Goal: Check status: Check status

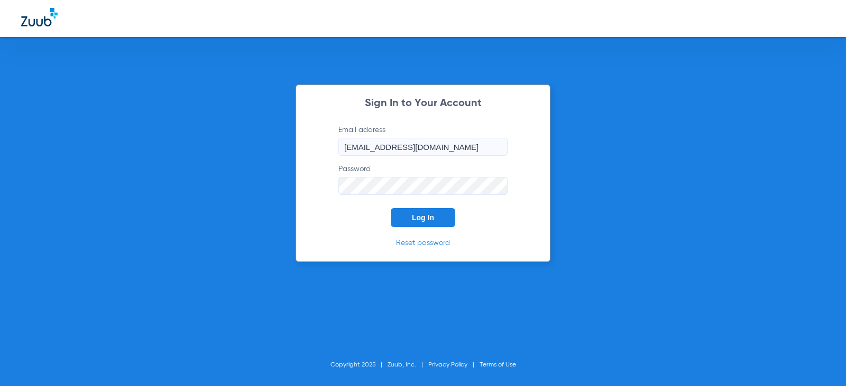
click at [420, 220] on span "Log In" at bounding box center [423, 218] width 22 height 8
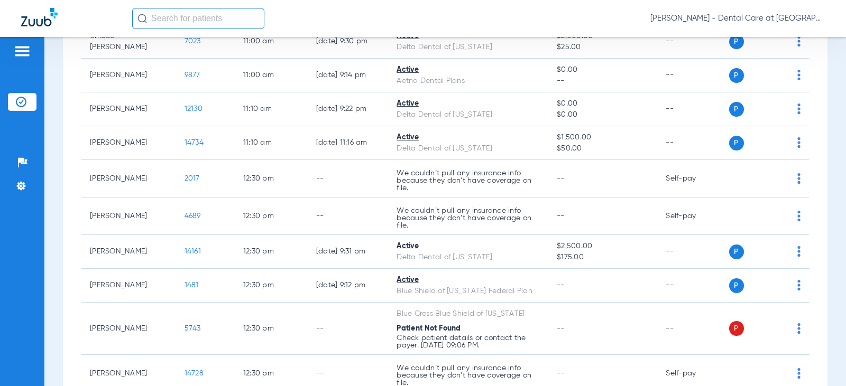
scroll to position [1057, 0]
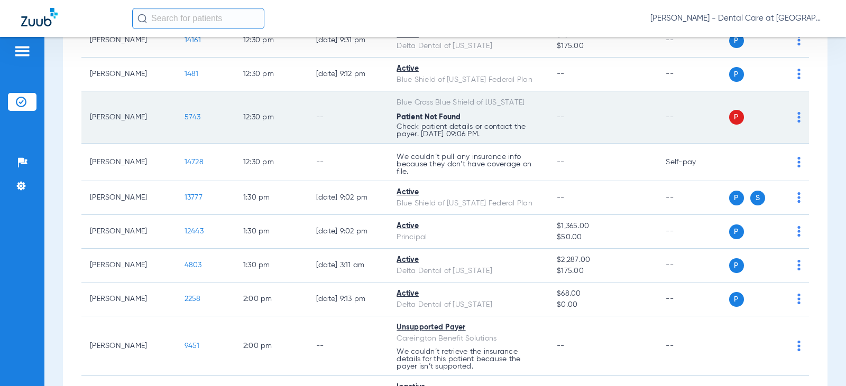
click at [512, 116] on div "Patient Not Found" at bounding box center [468, 117] width 143 height 11
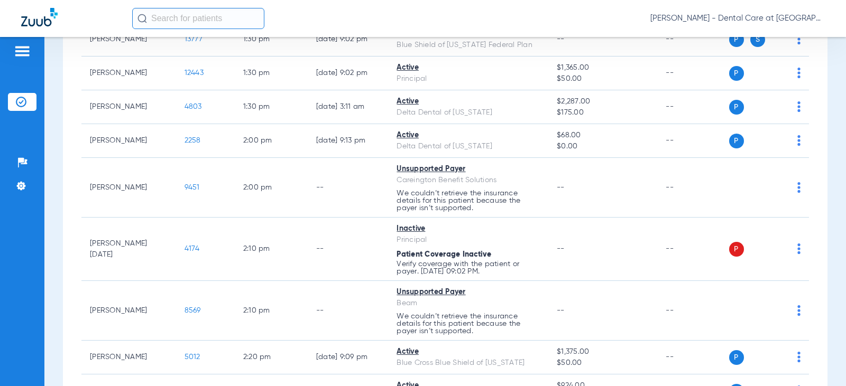
scroll to position [1269, 0]
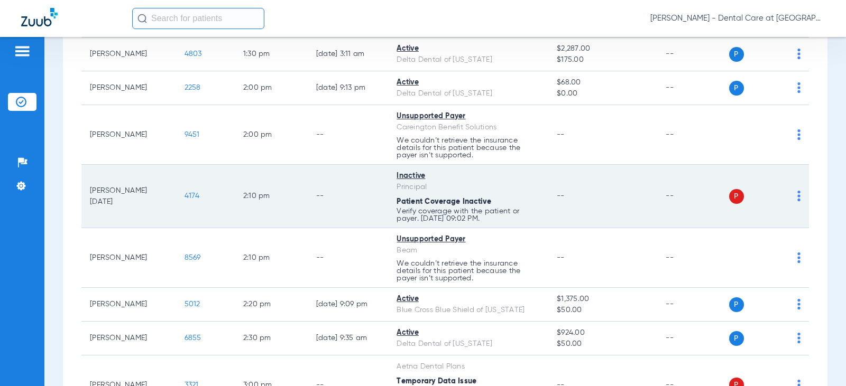
click at [308, 181] on td "--" at bounding box center [348, 196] width 81 height 63
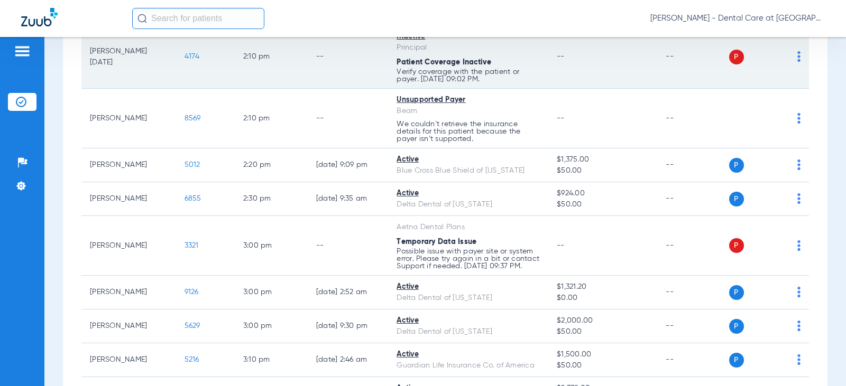
scroll to position [1427, 0]
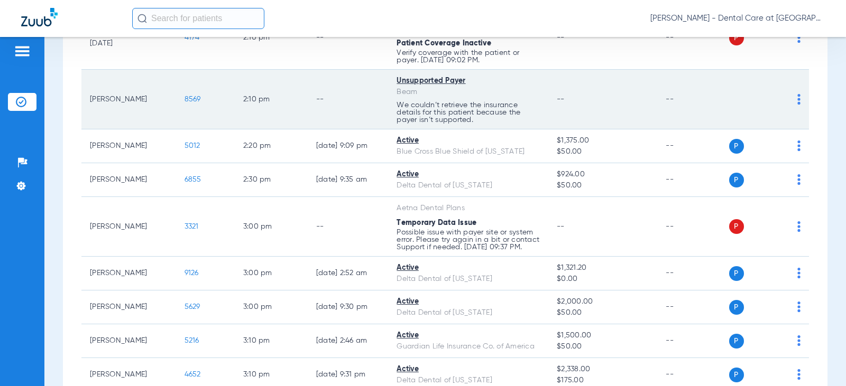
click at [351, 95] on td "--" at bounding box center [348, 100] width 81 height 60
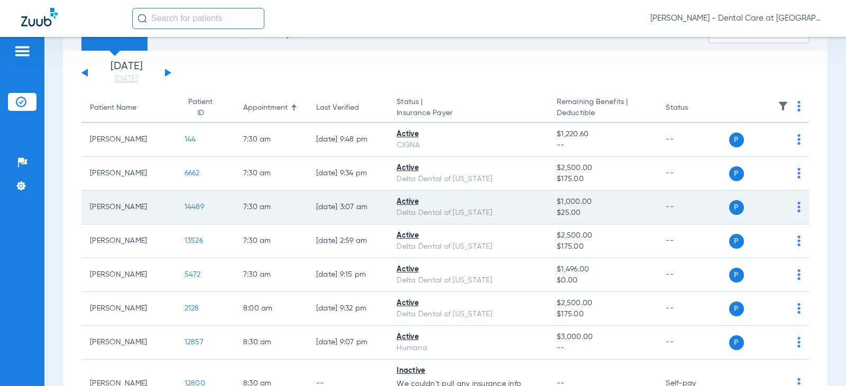
scroll to position [0, 0]
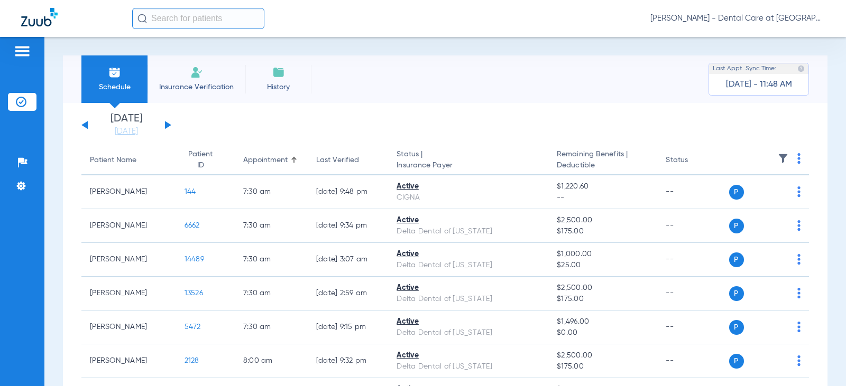
click at [170, 123] on div "[DATE] [DATE] [DATE] [DATE] [DATE] [DATE] [DATE] [DATE] [DATE] [DATE] [DATE] [D…" at bounding box center [126, 125] width 90 height 23
click at [165, 126] on button at bounding box center [168, 125] width 6 height 8
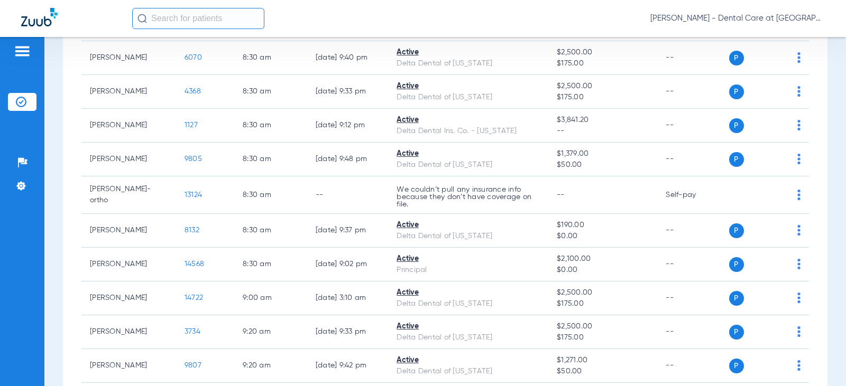
scroll to position [476, 0]
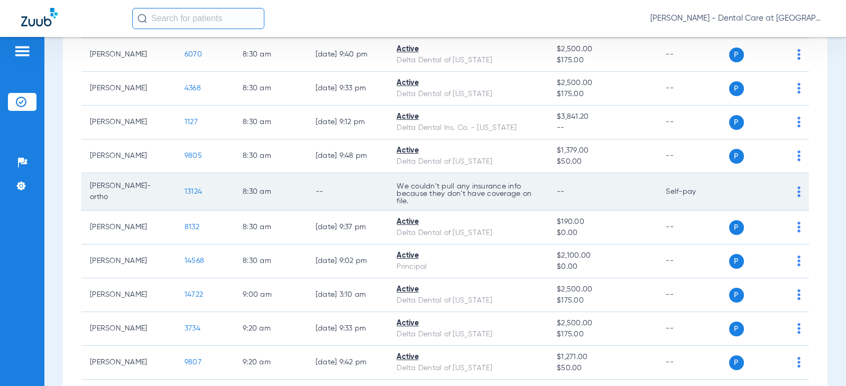
click at [439, 192] on p "We couldn’t pull any insurance info because they don’t have coverage on file." at bounding box center [468, 194] width 143 height 22
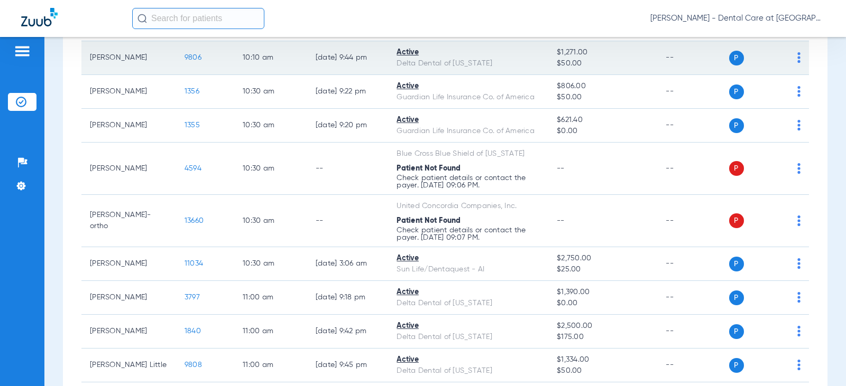
scroll to position [1057, 0]
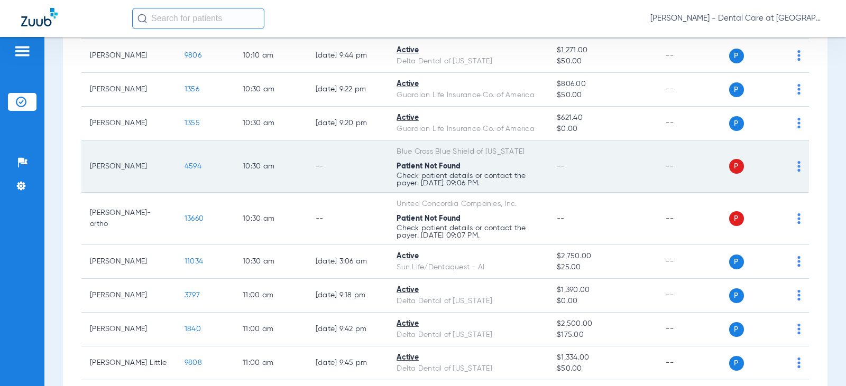
click at [360, 171] on td "--" at bounding box center [347, 167] width 81 height 52
